Goal: Information Seeking & Learning: Find specific fact

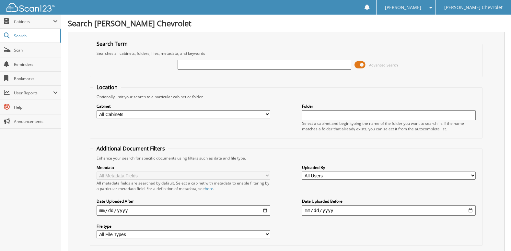
click at [238, 63] on input "text" at bounding box center [263, 65] width 173 height 10
type input "6086338"
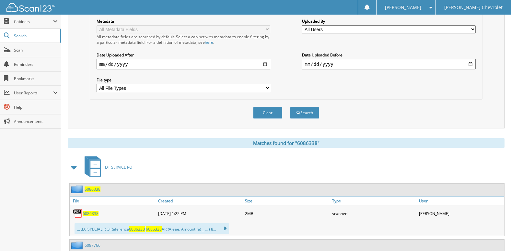
scroll to position [207, 0]
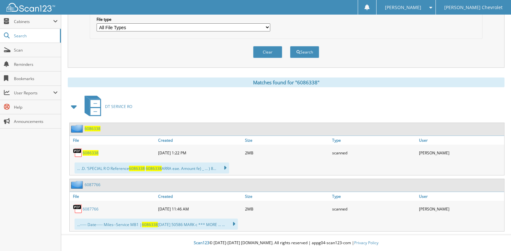
click at [97, 153] on span "6086338" at bounding box center [91, 153] width 16 height 6
drag, startPoint x: 97, startPoint y: 153, endPoint x: 38, endPoint y: 165, distance: 59.4
click at [38, 165] on div "Close Cabinets My Company Email Addresses Search Scan" at bounding box center [30, 133] width 61 height 236
drag, startPoint x: 38, startPoint y: 165, endPoint x: 114, endPoint y: 149, distance: 77.0
click at [114, 149] on div "6086338" at bounding box center [113, 152] width 87 height 13
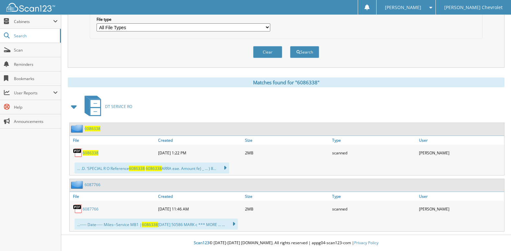
click at [95, 154] on span "6086338" at bounding box center [91, 153] width 16 height 6
click at [86, 154] on span "6086338" at bounding box center [91, 153] width 16 height 6
click at [89, 127] on span "6086338" at bounding box center [93, 129] width 16 height 6
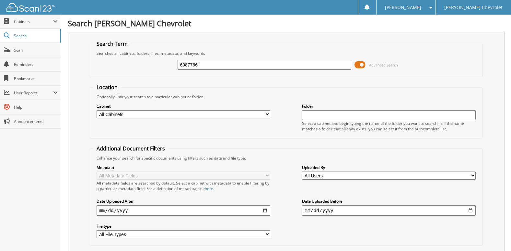
type input "6087766"
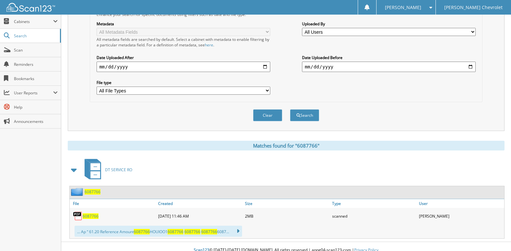
scroll to position [151, 0]
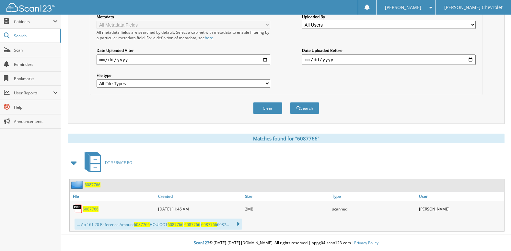
click at [97, 211] on span "6087766" at bounding box center [91, 209] width 16 height 6
